Goal: Transaction & Acquisition: Obtain resource

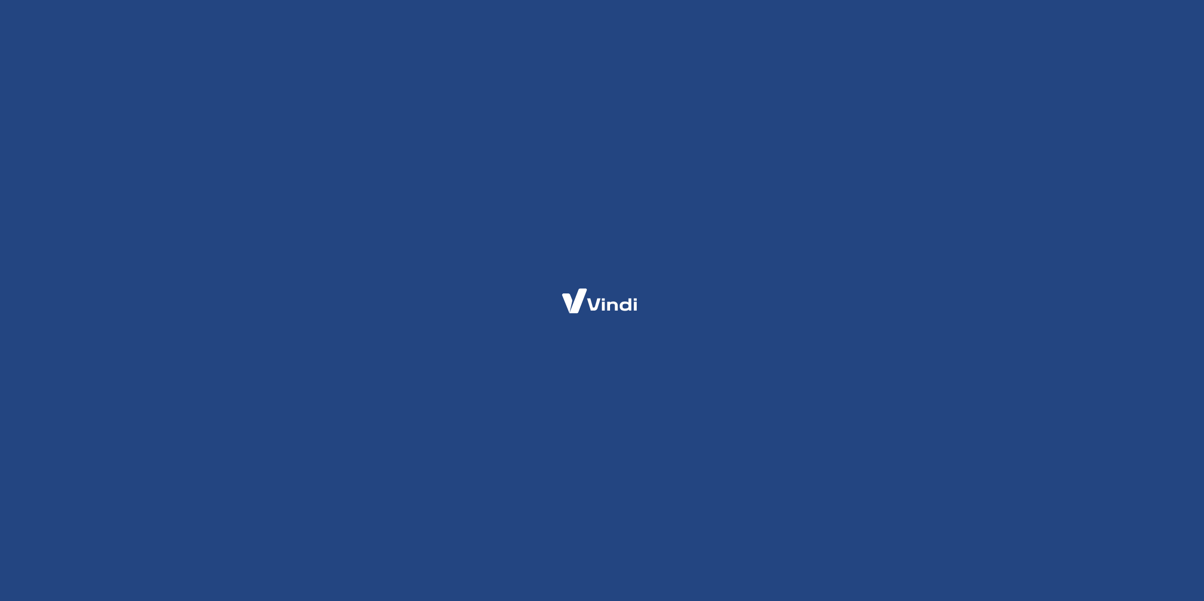
click at [1081, 354] on div at bounding box center [602, 300] width 1204 height 601
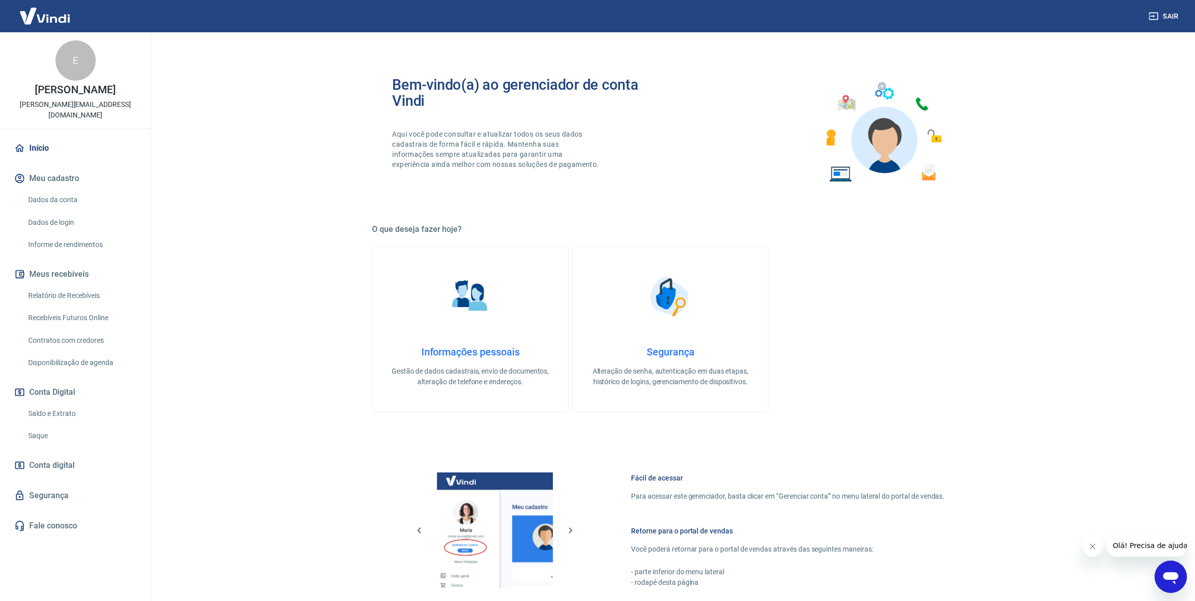
click at [180, 323] on main "Bem-vindo(a) ao gerenciador de conta Vindi Aqui você pode consultar e atualizar…" at bounding box center [670, 316] width 1049 height 568
click at [90, 285] on link "Relatório de Recebíveis" at bounding box center [81, 295] width 114 height 21
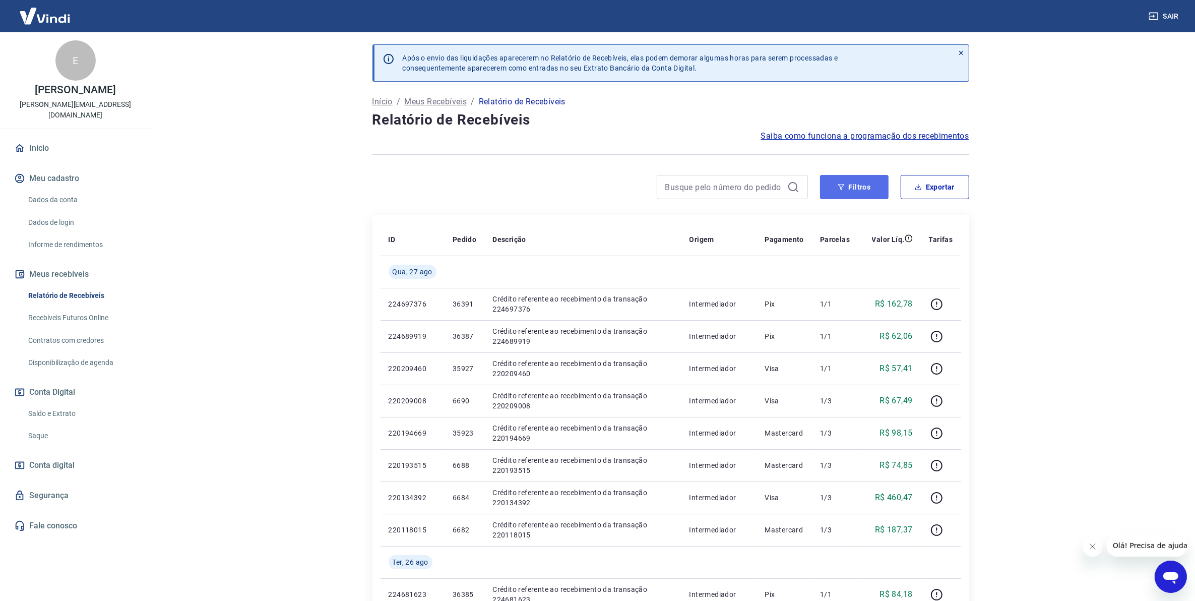
click at [839, 180] on button "Filtros" at bounding box center [854, 187] width 69 height 24
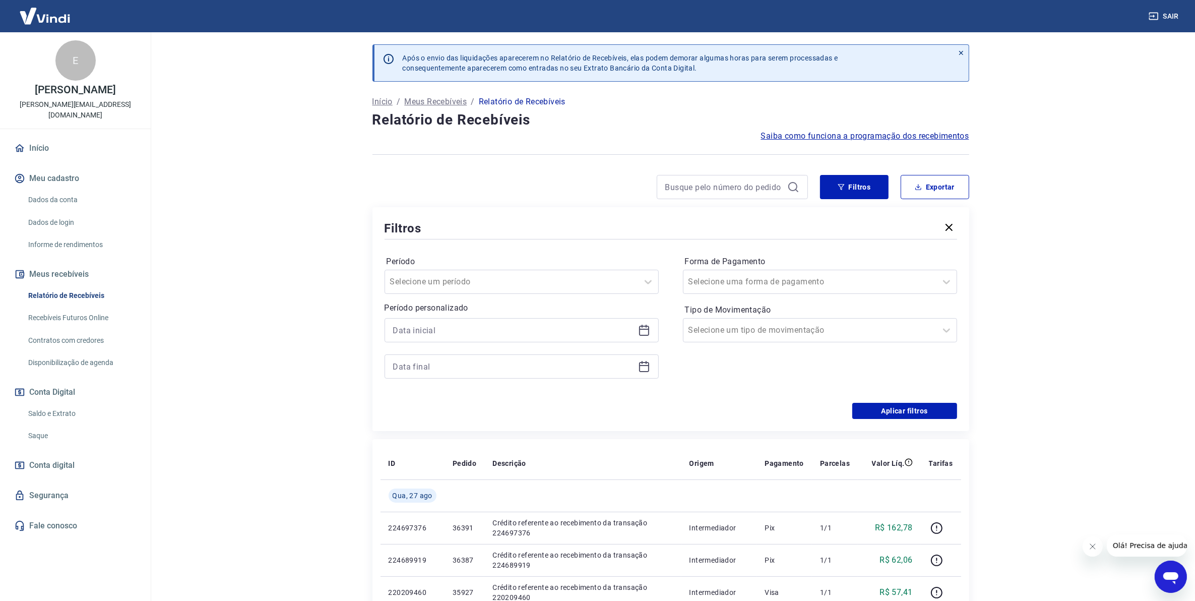
click at [641, 335] on icon at bounding box center [644, 330] width 10 height 10
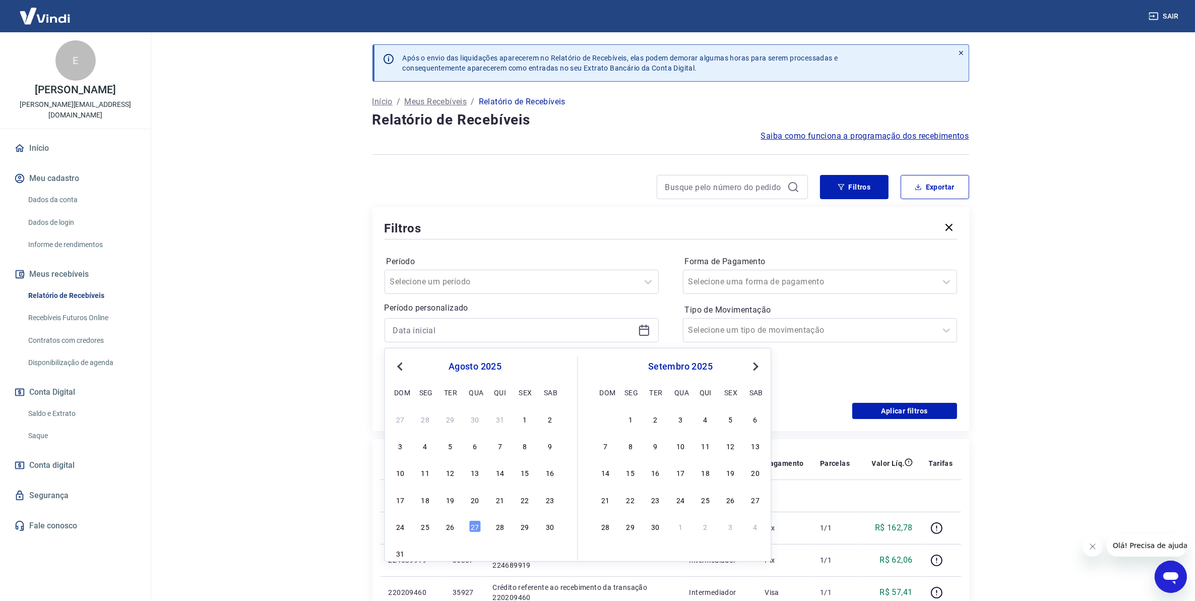
click at [417, 528] on div "24 25 26 27 28 29 30" at bounding box center [475, 525] width 164 height 15
click at [422, 528] on div "25" at bounding box center [425, 526] width 12 height 12
type input "[DATE]"
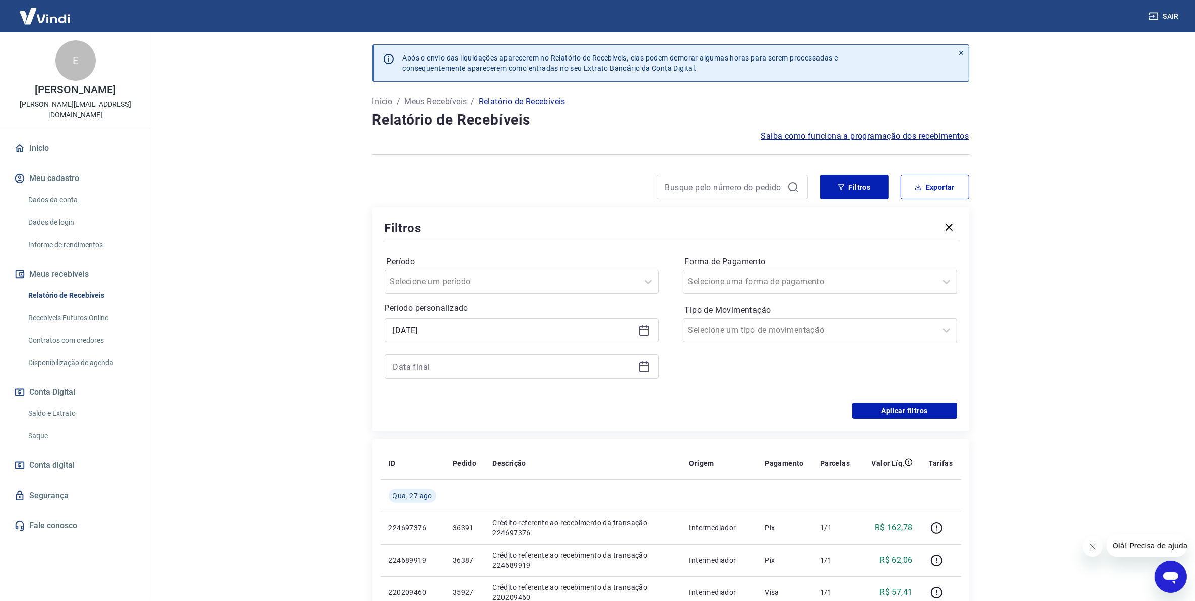
click at [645, 363] on icon at bounding box center [645, 362] width 1 height 3
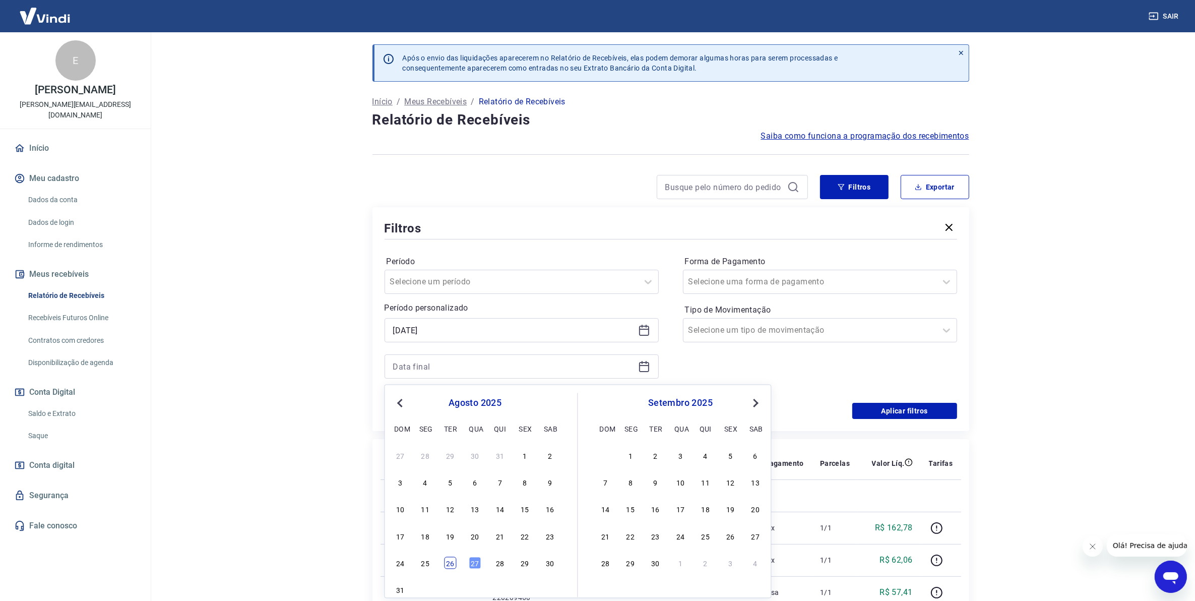
click at [449, 563] on div "26" at bounding box center [450, 563] width 12 height 12
type input "[DATE]"
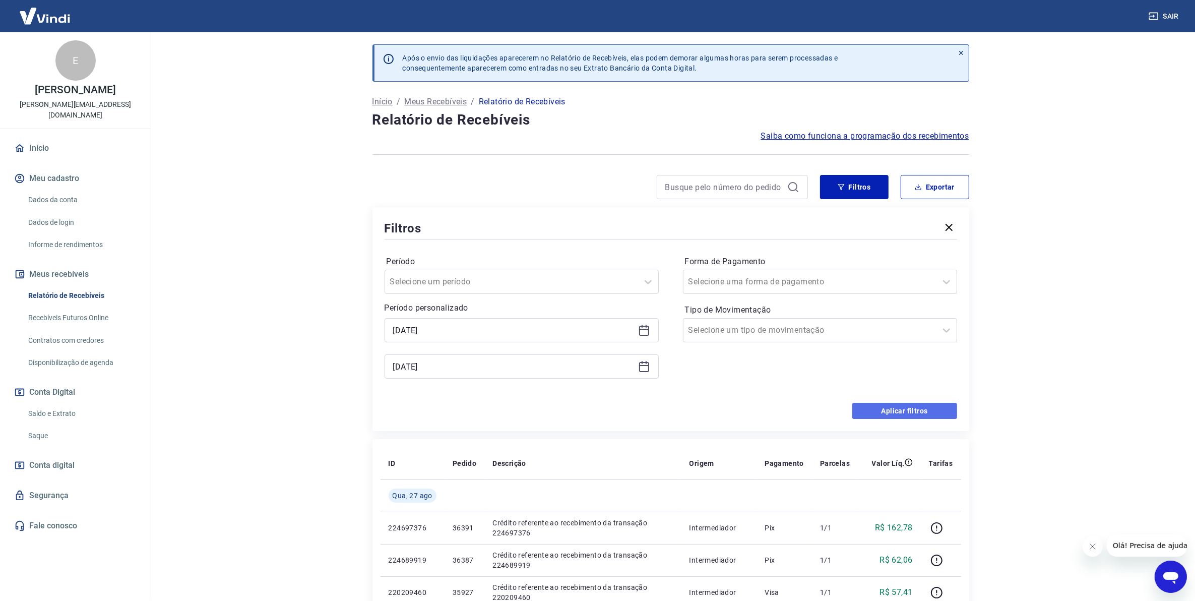
click at [888, 416] on button "Aplicar filtros" at bounding box center [904, 411] width 105 height 16
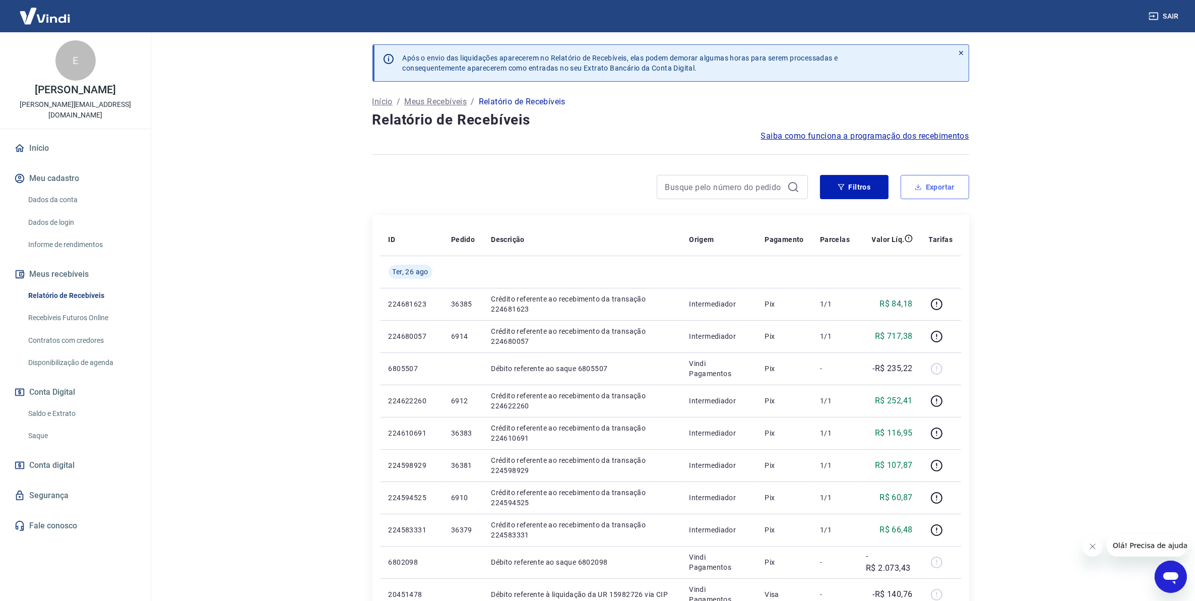
click at [918, 195] on button "Exportar" at bounding box center [934, 187] width 69 height 24
type input "[DATE]"
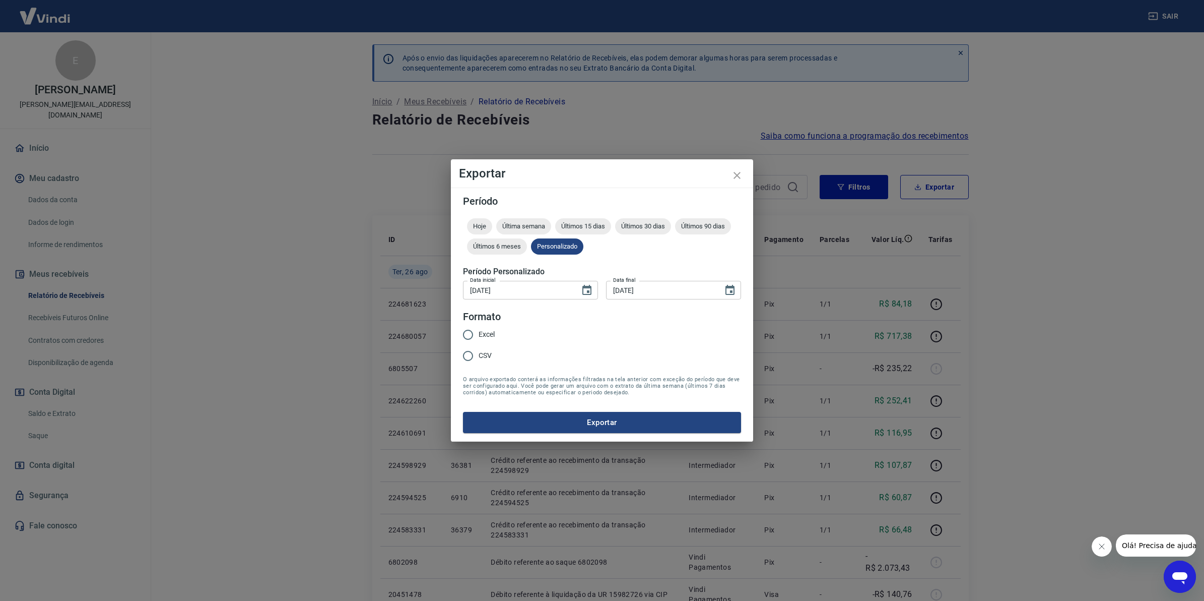
click at [480, 334] on span "Excel" at bounding box center [487, 334] width 16 height 11
click at [479, 334] on input "Excel" at bounding box center [467, 334] width 21 height 21
radio input "true"
click at [509, 436] on div "Período Hoje Última semana Últimos 15 dias Últimos 30 dias Últimos 90 dias Últi…" at bounding box center [602, 314] width 302 height 254
click at [512, 429] on button "Exportar" at bounding box center [602, 422] width 278 height 21
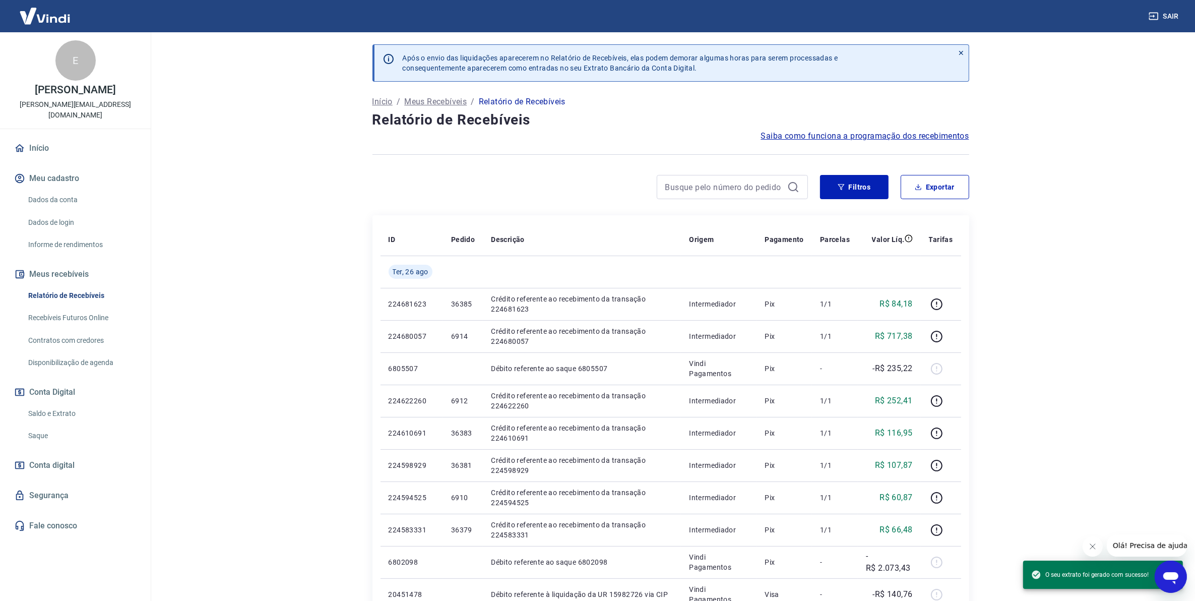
click at [52, 387] on button "Conta Digital" at bounding box center [75, 392] width 126 height 22
click at [53, 403] on link "Saldo e Extrato" at bounding box center [81, 413] width 114 height 21
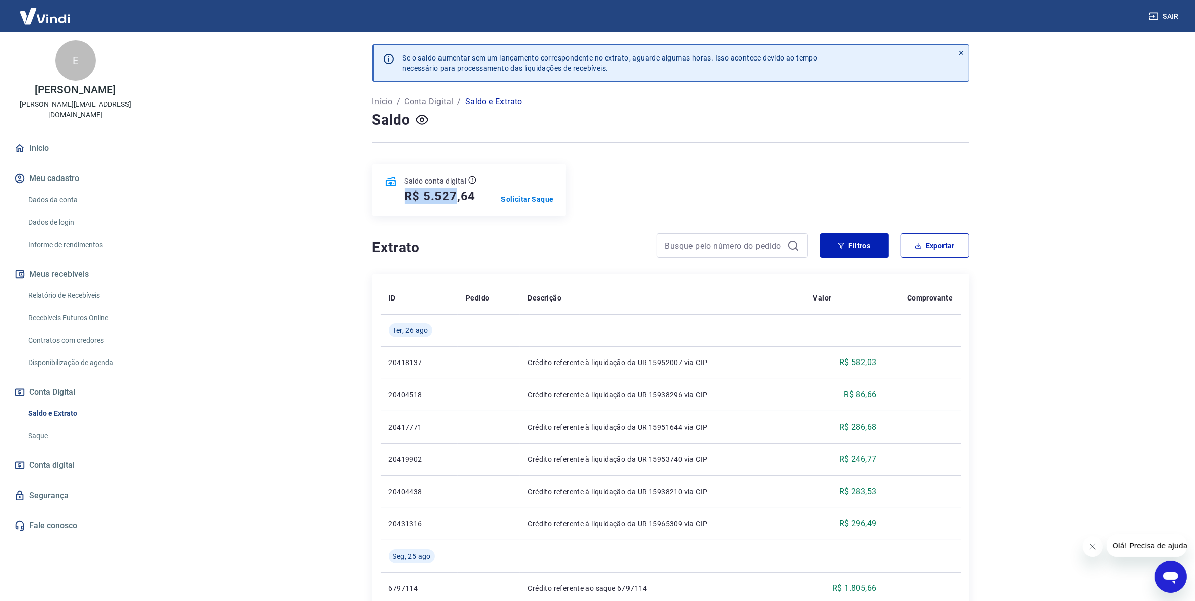
drag, startPoint x: 477, startPoint y: 185, endPoint x: 457, endPoint y: 199, distance: 23.5
click at [457, 199] on div "Saldo conta digital R$ 5.527,64 Solicitar Saque" at bounding box center [468, 190] width 193 height 52
drag, startPoint x: 457, startPoint y: 199, endPoint x: 424, endPoint y: 203, distance: 34.0
click at [424, 203] on div "R$ 5.527,64" at bounding box center [441, 196] width 72 height 16
copy h5 "5.527,64"
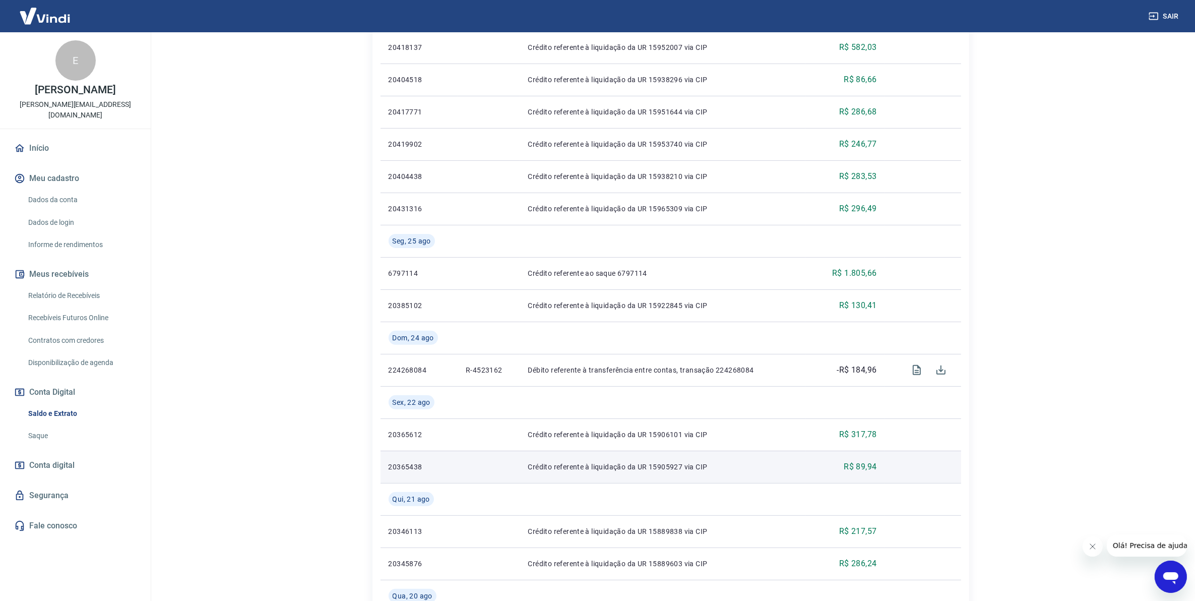
scroll to position [126, 0]
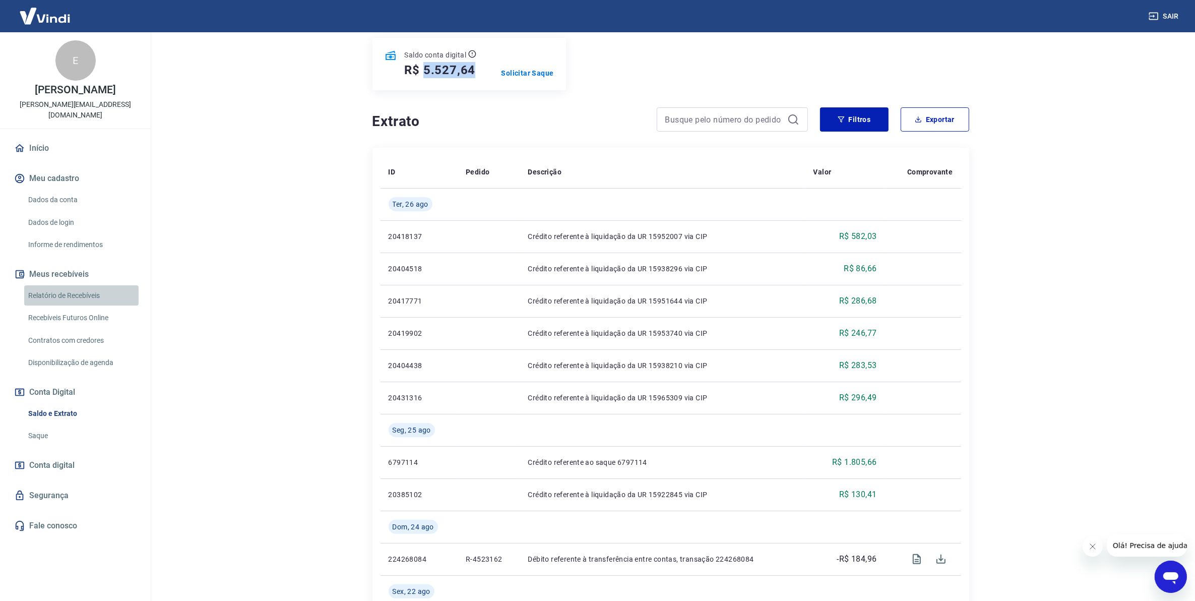
click at [104, 285] on link "Relatório de Recebíveis" at bounding box center [81, 295] width 114 height 21
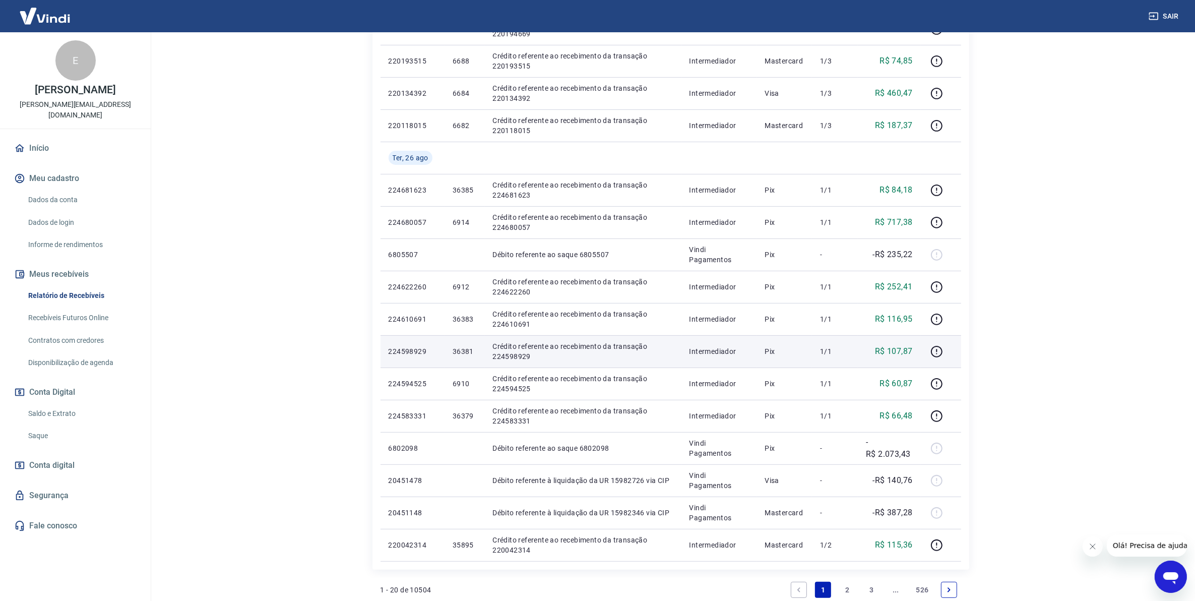
scroll to position [530, 0]
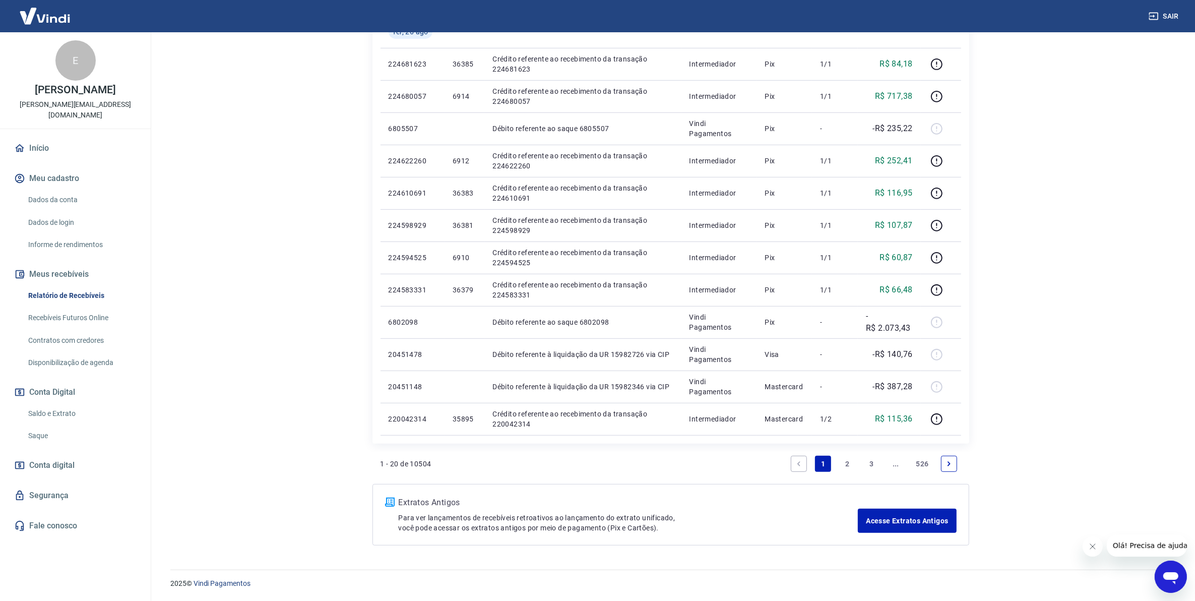
click at [840, 461] on link "2" at bounding box center [847, 463] width 16 height 16
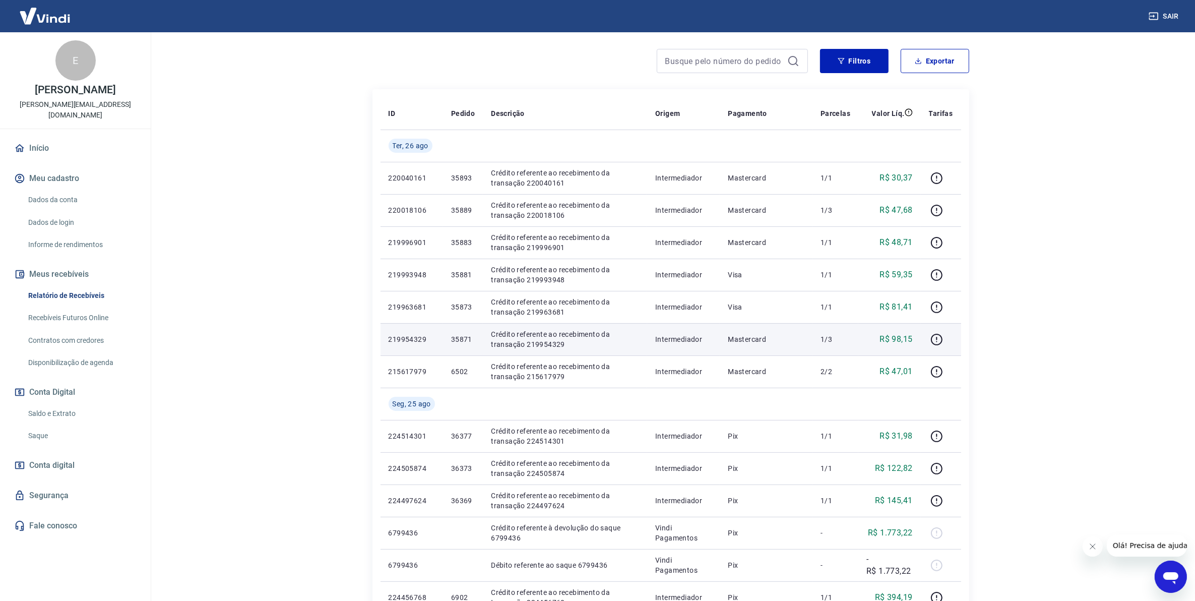
scroll to position [252, 0]
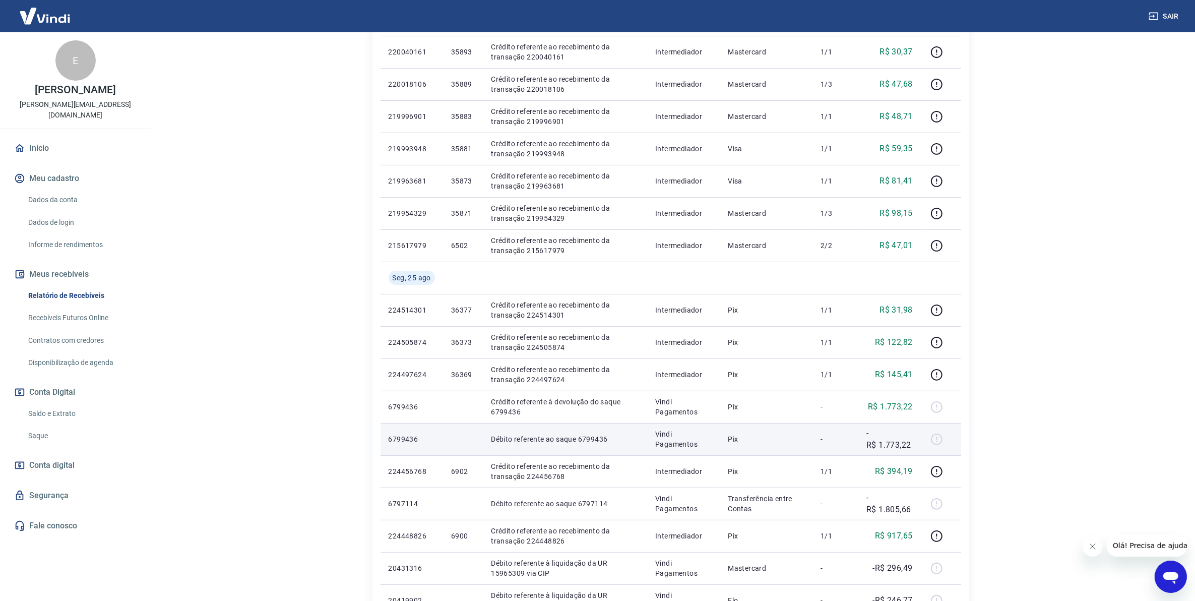
click at [813, 443] on td "-" at bounding box center [835, 439] width 46 height 32
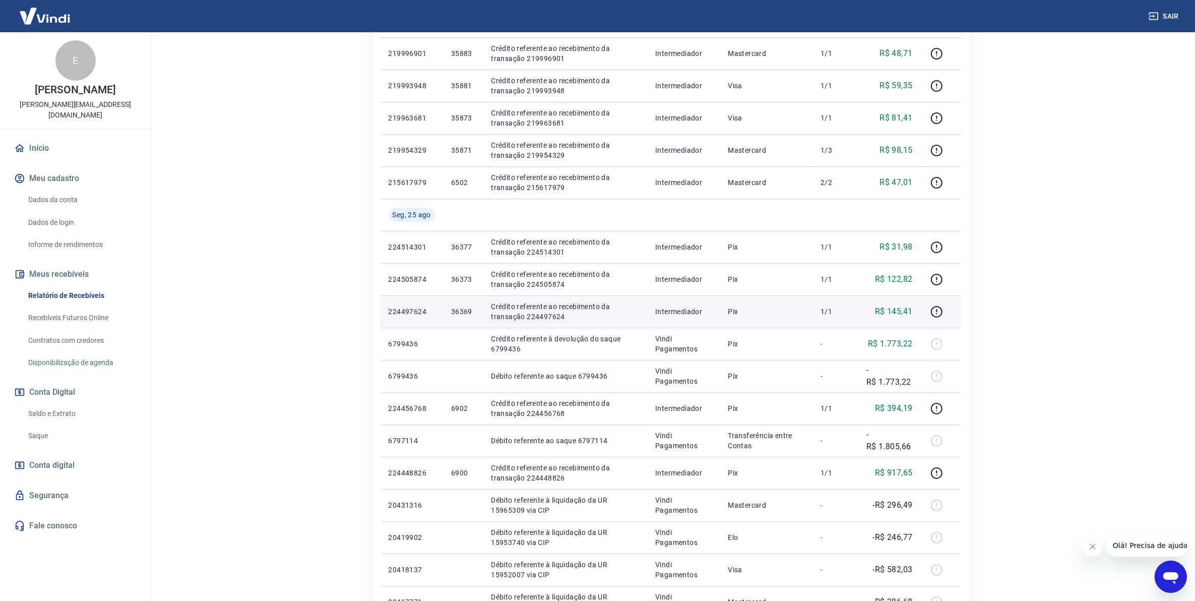
scroll to position [530, 0]
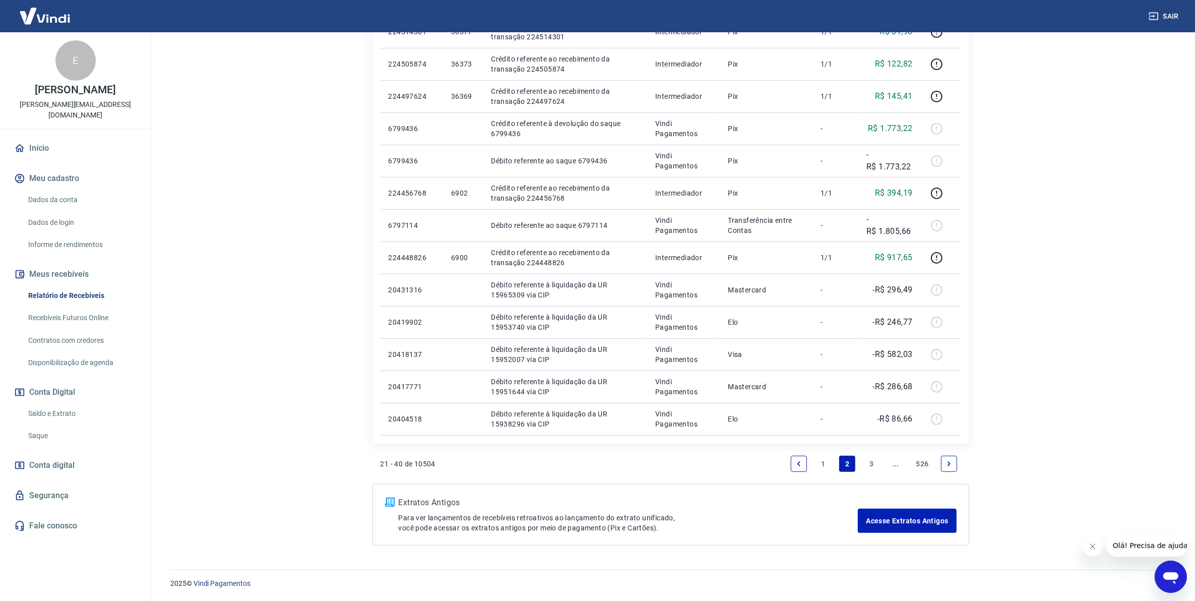
click at [830, 465] on link "1" at bounding box center [823, 463] width 16 height 16
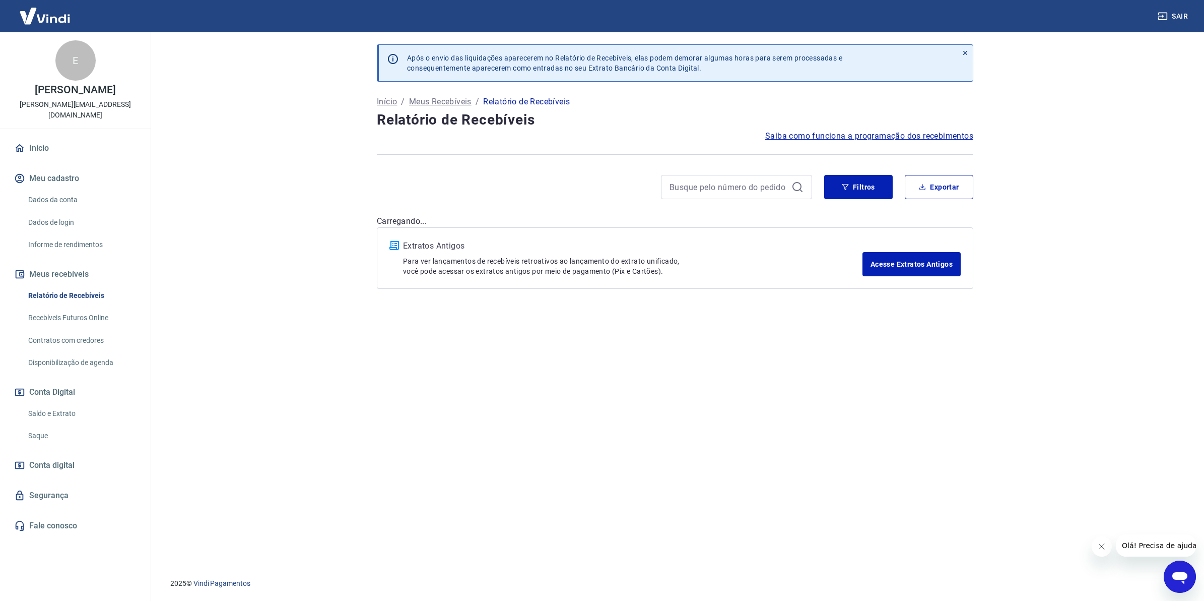
click at [819, 465] on div "Após o envio das liquidações aparecerem no Relatório de Recebíveis, elas podem …" at bounding box center [675, 294] width 621 height 525
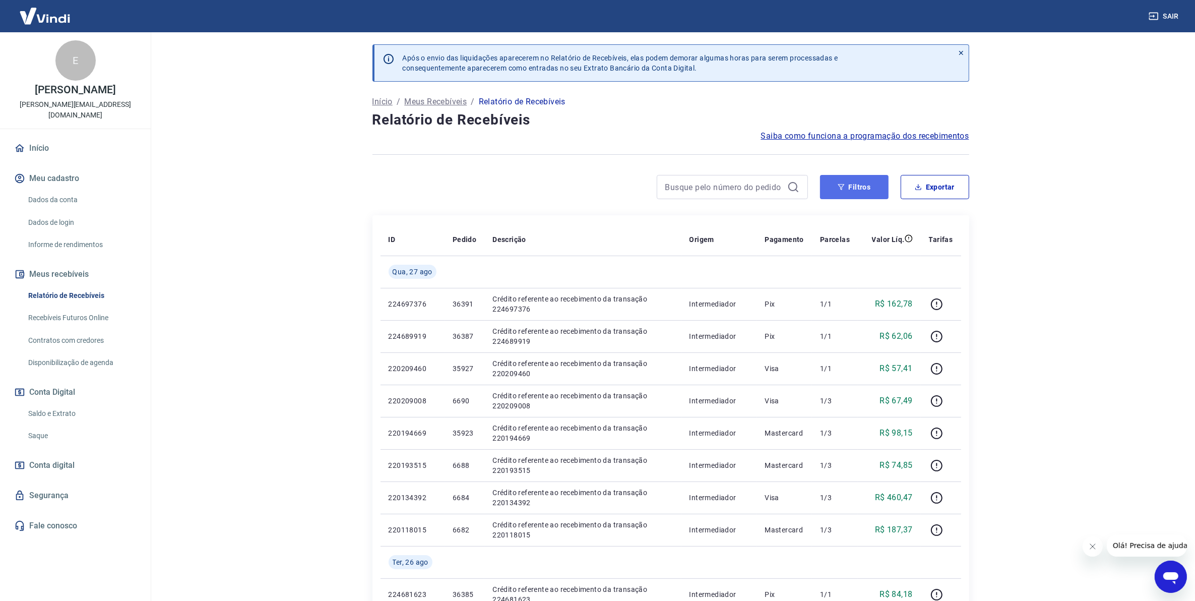
click at [848, 187] on button "Filtros" at bounding box center [854, 187] width 69 height 24
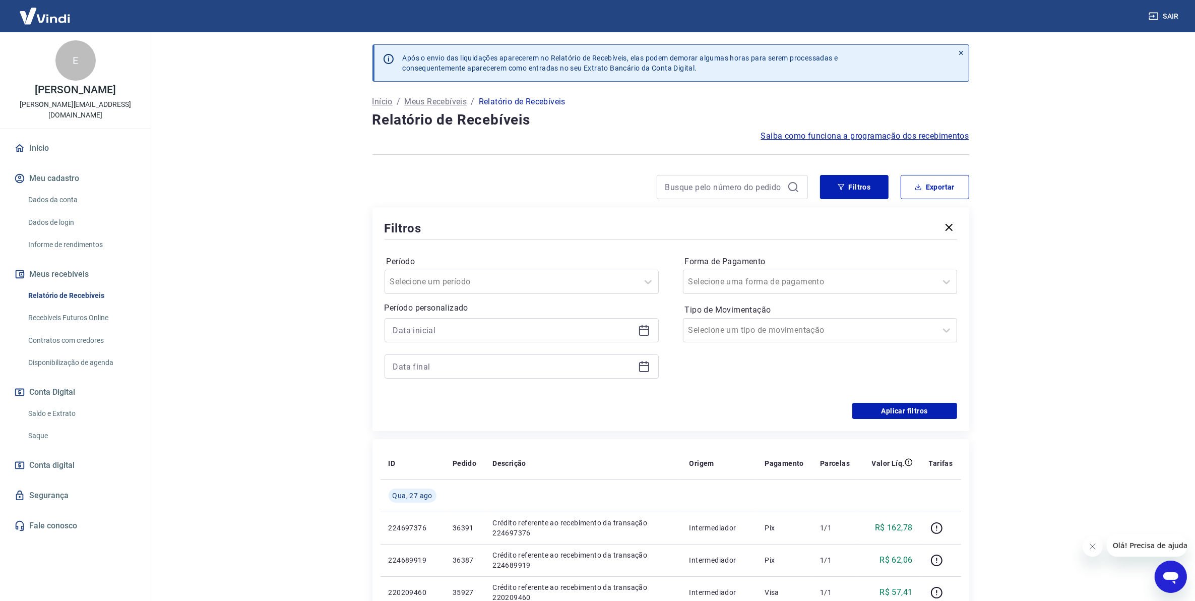
click at [640, 326] on icon at bounding box center [644, 330] width 12 height 12
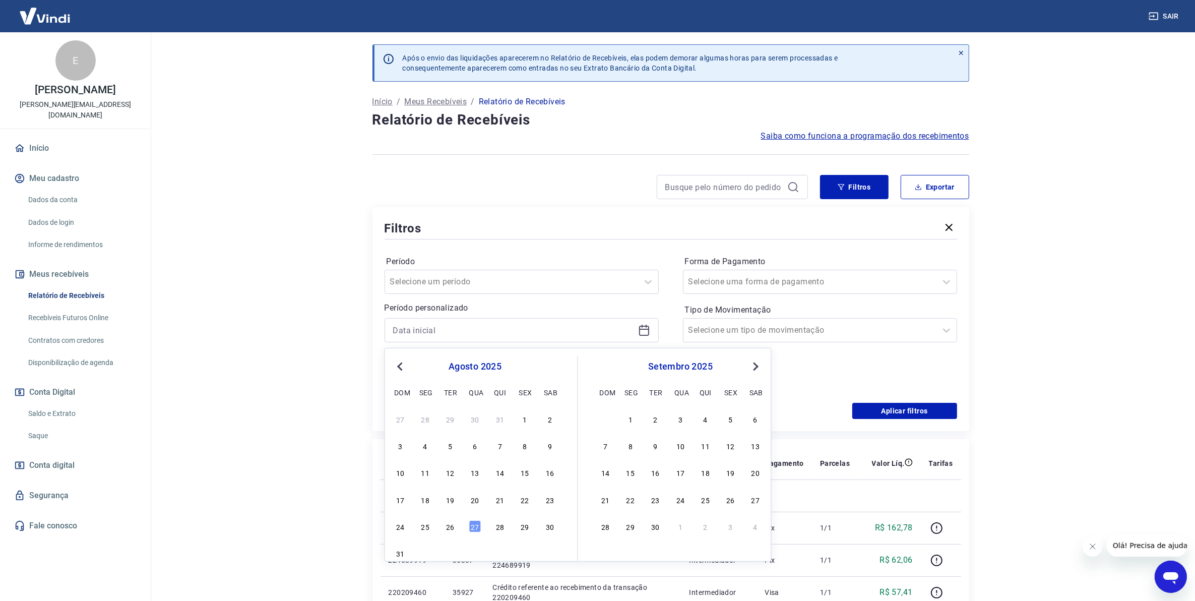
click at [517, 503] on div "17 18 19 20 21 22 23" at bounding box center [475, 499] width 164 height 15
click at [522, 502] on div "22" at bounding box center [525, 499] width 12 height 12
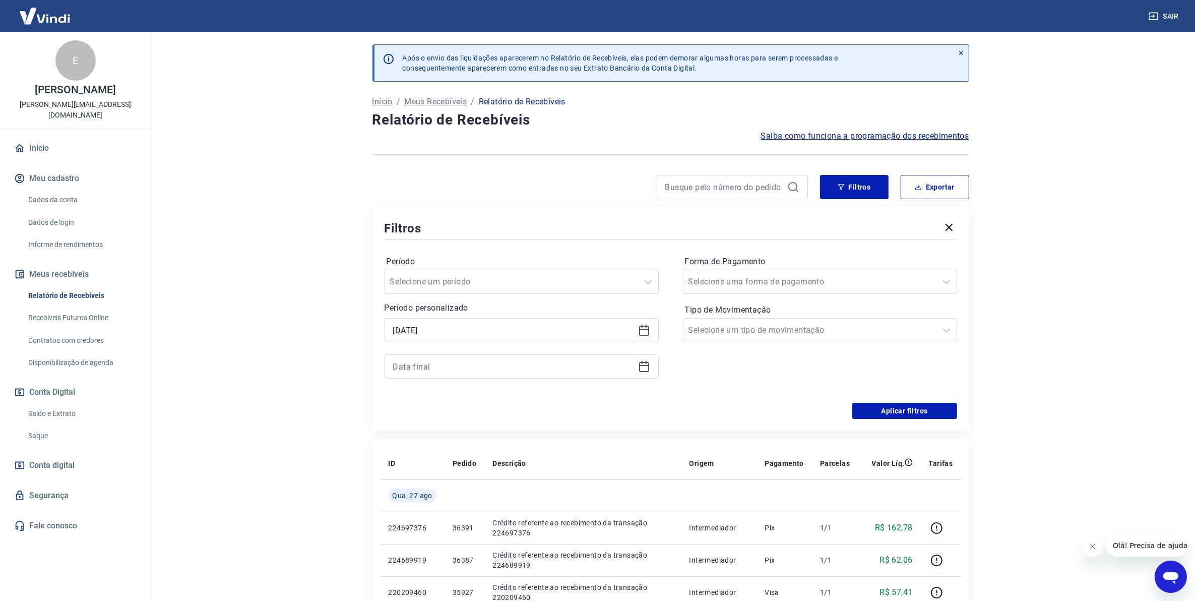
type input "[DATE]"
click at [645, 363] on icon at bounding box center [645, 362] width 1 height 3
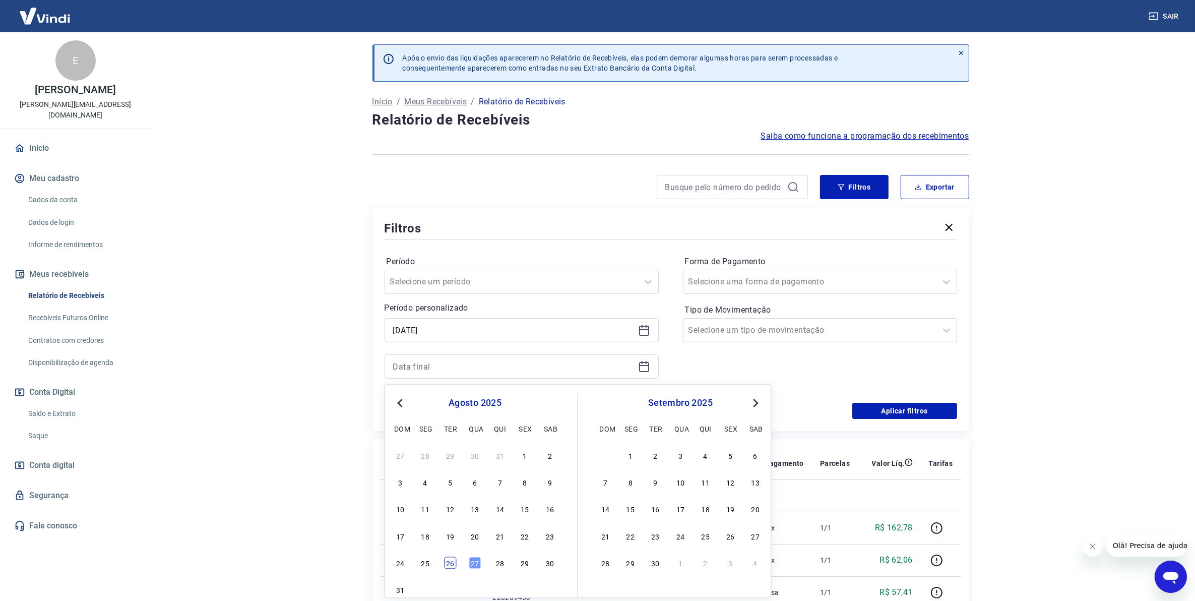
click at [453, 563] on div "26" at bounding box center [450, 563] width 12 height 12
type input "[DATE]"
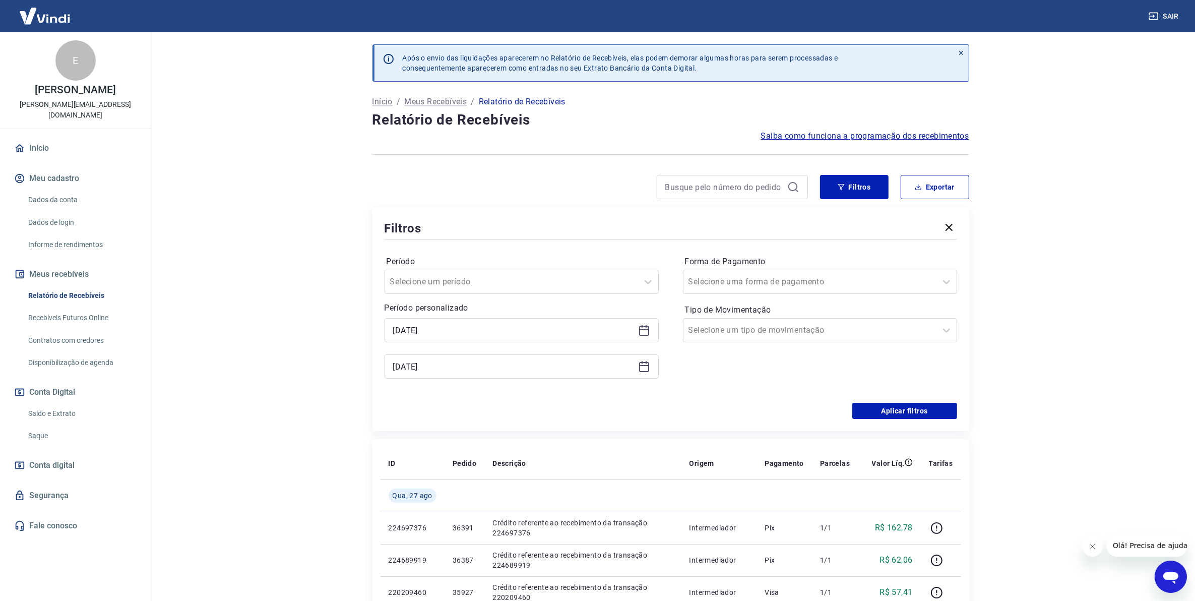
click at [898, 425] on div "Filtros Período Selecione um período Período personalizado Selected date: [DATE…" at bounding box center [670, 319] width 597 height 224
click at [899, 418] on button "Aplicar filtros" at bounding box center [904, 411] width 105 height 16
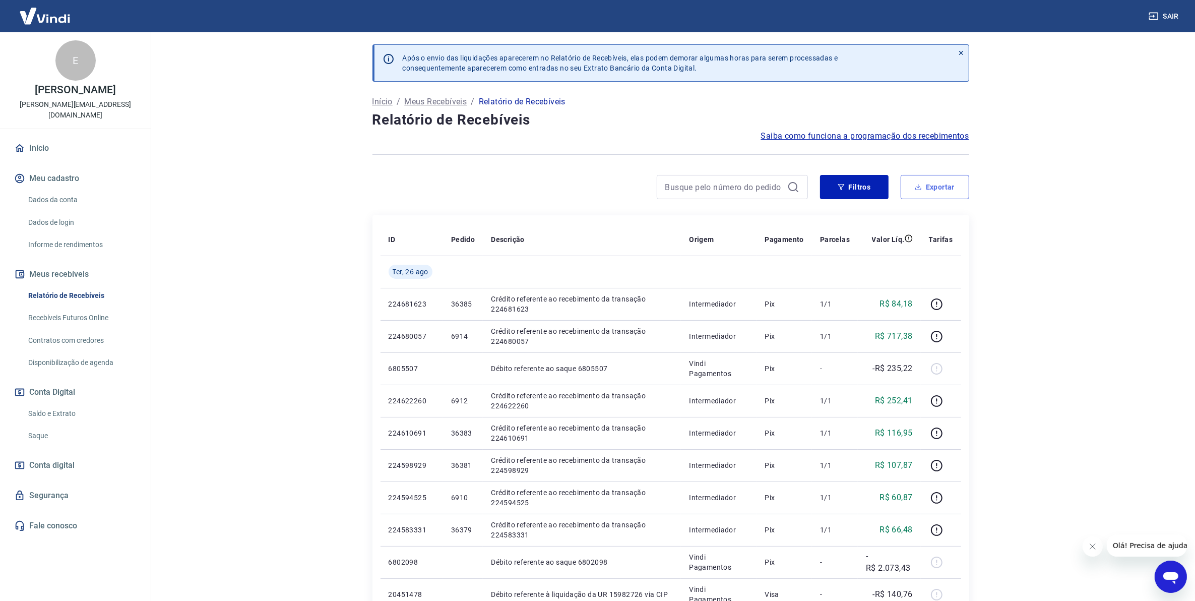
click at [945, 192] on button "Exportar" at bounding box center [934, 187] width 69 height 24
type input "[DATE]"
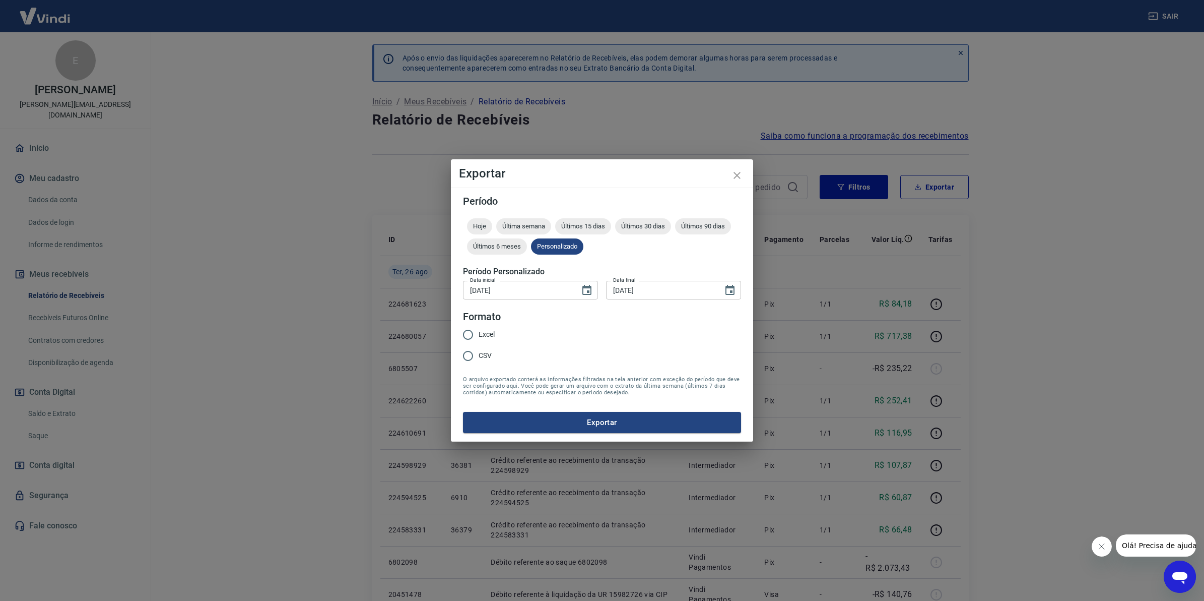
click at [487, 334] on span "Excel" at bounding box center [487, 334] width 16 height 11
click at [479, 334] on input "Excel" at bounding box center [467, 334] width 21 height 21
radio input "true"
click at [522, 417] on button "Exportar" at bounding box center [602, 422] width 278 height 21
